Goal: Task Accomplishment & Management: Manage account settings

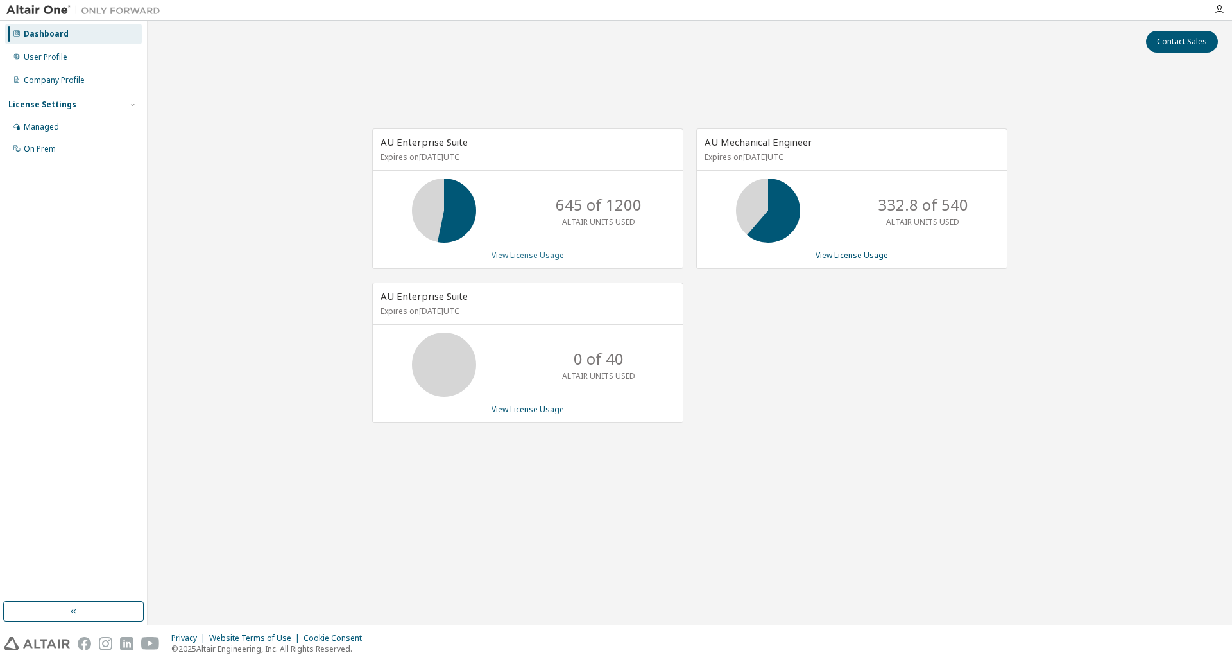
click at [546, 257] on link "View License Usage" at bounding box center [528, 255] width 73 height 11
click at [51, 58] on div "User Profile" at bounding box center [46, 57] width 44 height 10
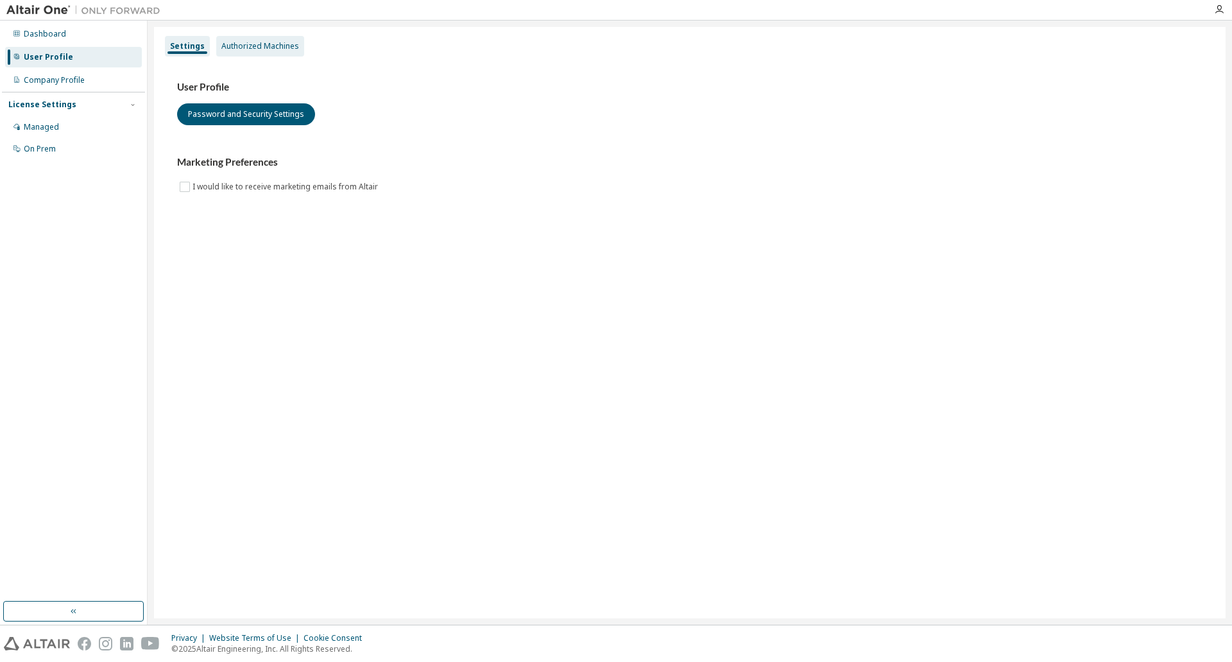
click at [276, 51] on div "Authorized Machines" at bounding box center [260, 46] width 88 height 21
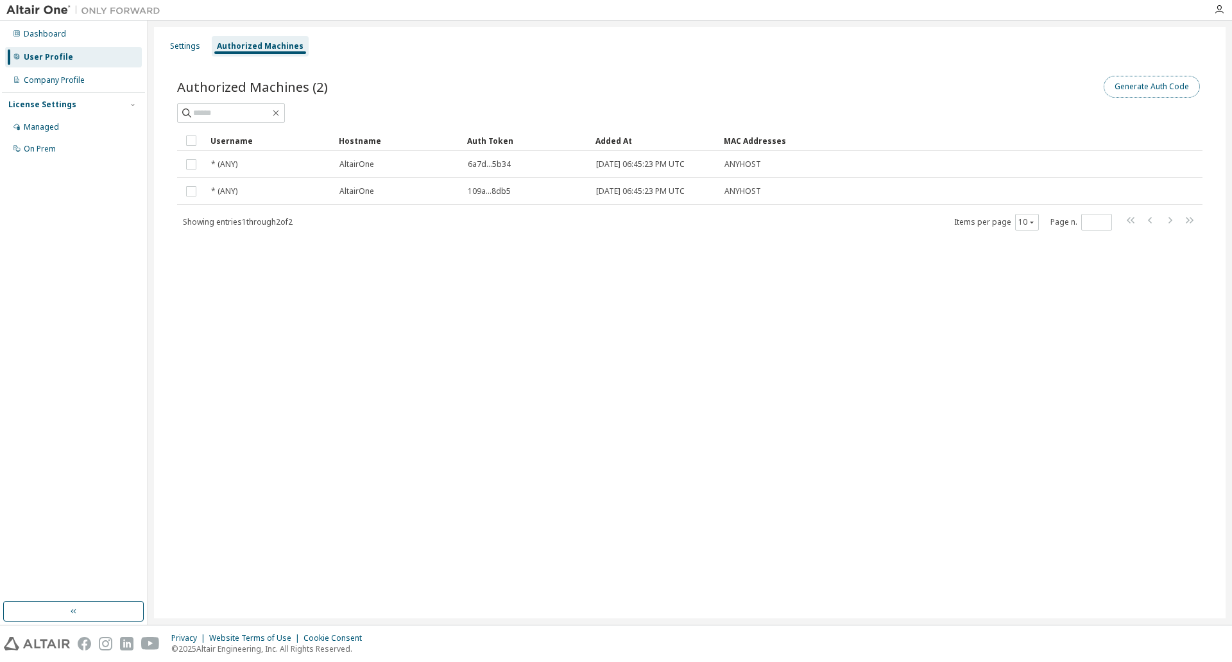
click at [1117, 85] on button "Generate Auth Code" at bounding box center [1152, 87] width 96 height 22
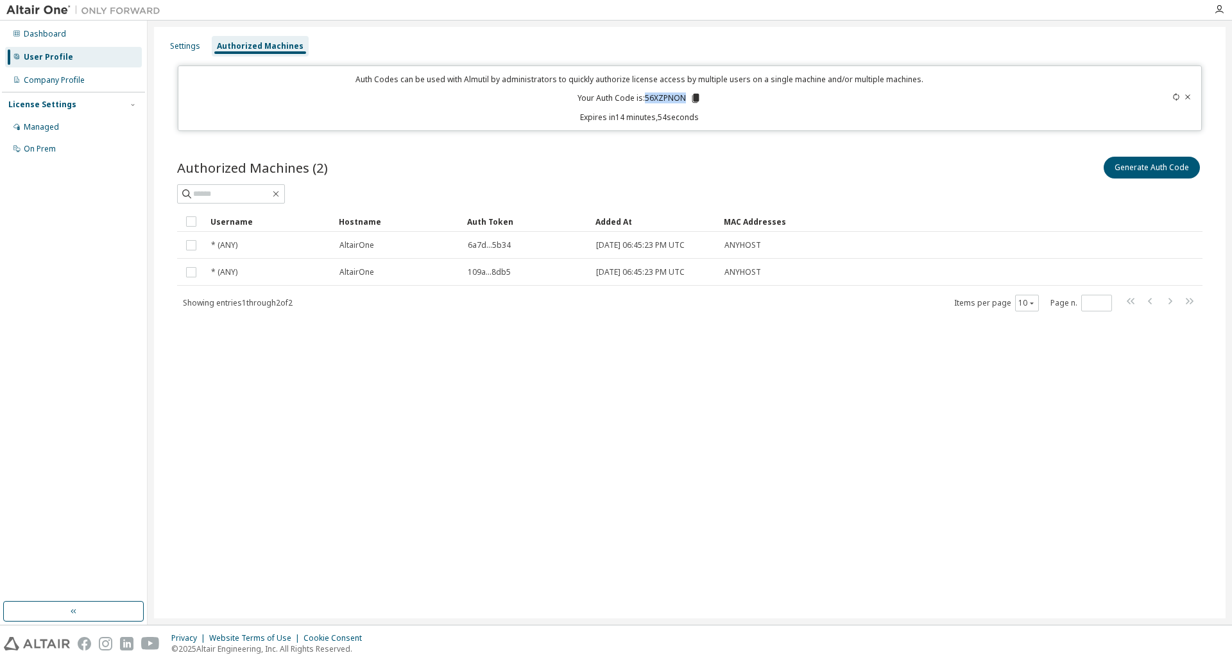
drag, startPoint x: 646, startPoint y: 98, endPoint x: 688, endPoint y: 101, distance: 41.9
click at [686, 101] on p "Your Auth Code is: 56XZPNON" at bounding box center [640, 98] width 124 height 12
copy p "56XZPNON"
click at [64, 24] on div "Dashboard" at bounding box center [73, 34] width 137 height 21
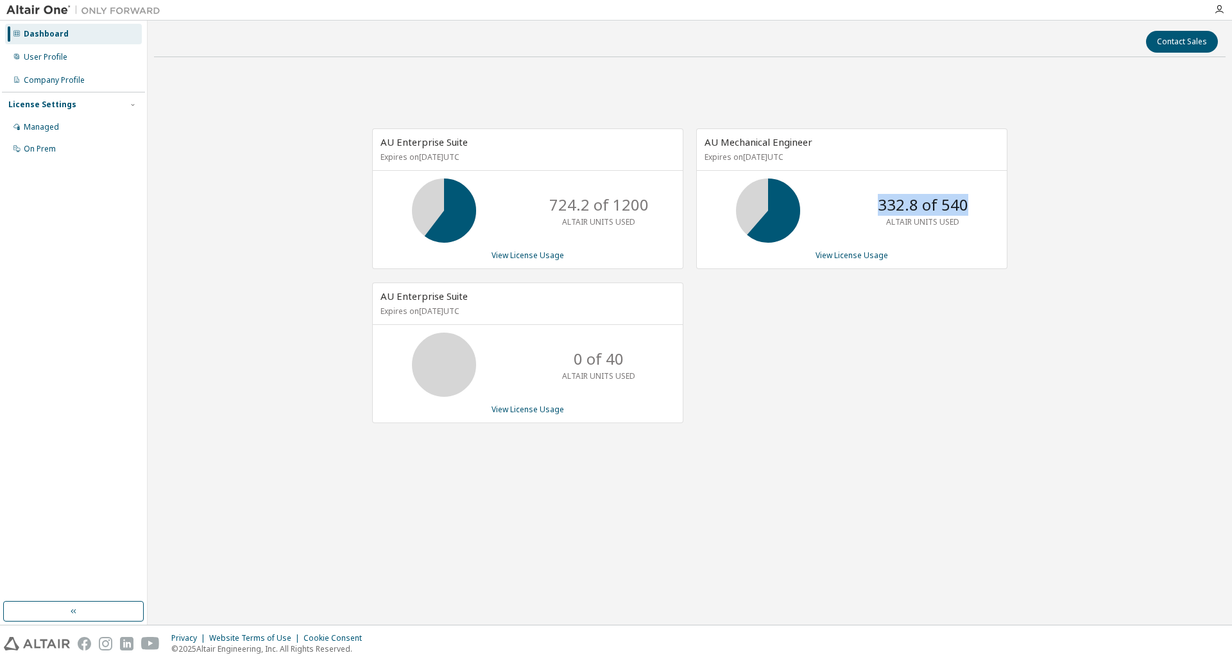
drag, startPoint x: 965, startPoint y: 205, endPoint x: 933, endPoint y: 242, distance: 48.7
click at [872, 218] on div "332.8 of 540 ALTAIR UNITS USED" at bounding box center [923, 210] width 103 height 64
click at [1055, 392] on div "AU Enterprise Suite Expires on [DATE] UTC 724.2 of 1200 ALTAIR UNITS USED View …" at bounding box center [690, 282] width 1072 height 430
click at [28, 60] on div "User Profile" at bounding box center [46, 57] width 44 height 10
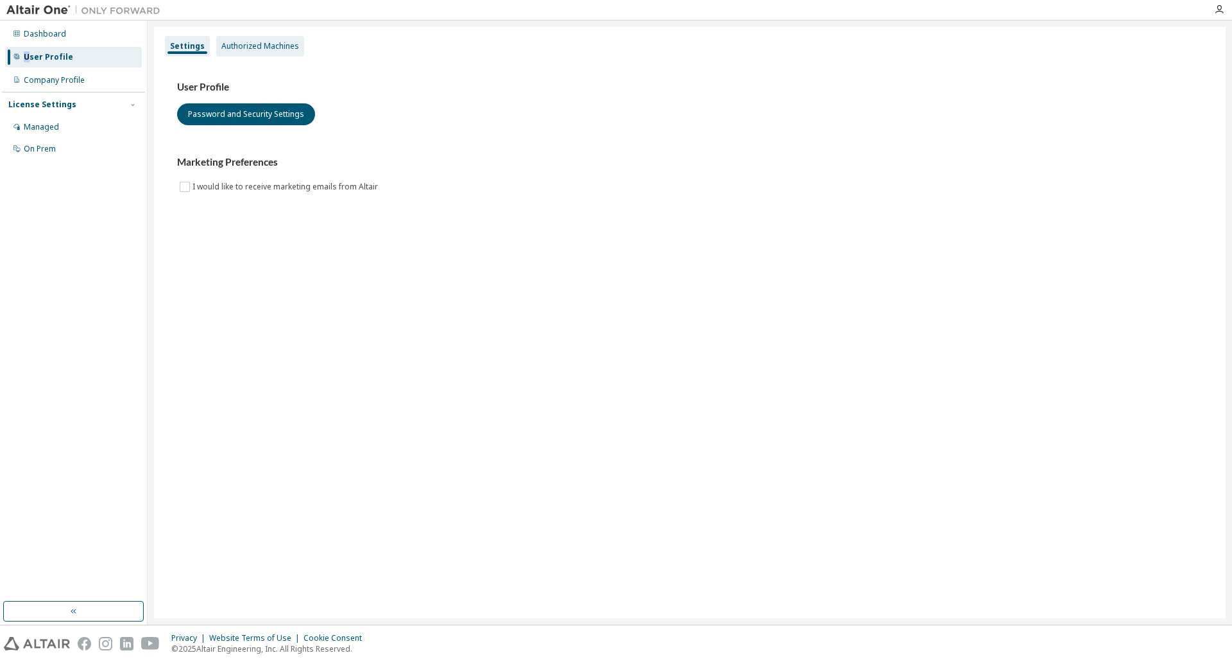
click at [243, 47] on div "Authorized Machines" at bounding box center [260, 46] width 78 height 10
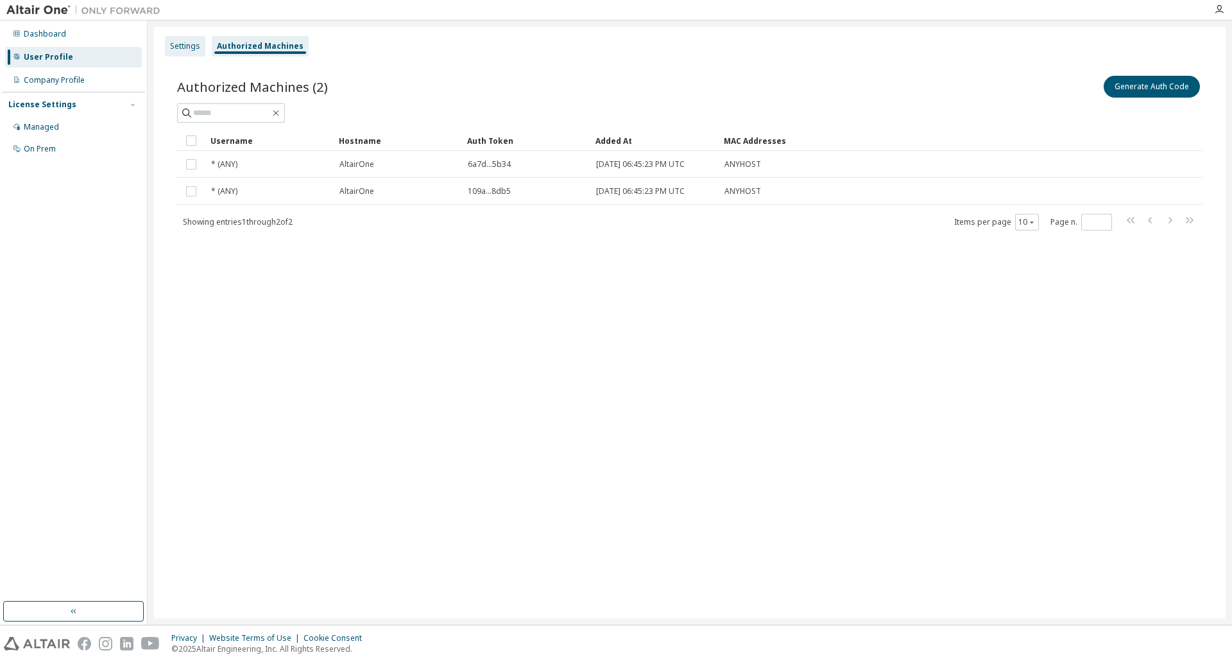
click at [177, 45] on div "Settings" at bounding box center [185, 46] width 30 height 10
